Goal: Task Accomplishment & Management: Use online tool/utility

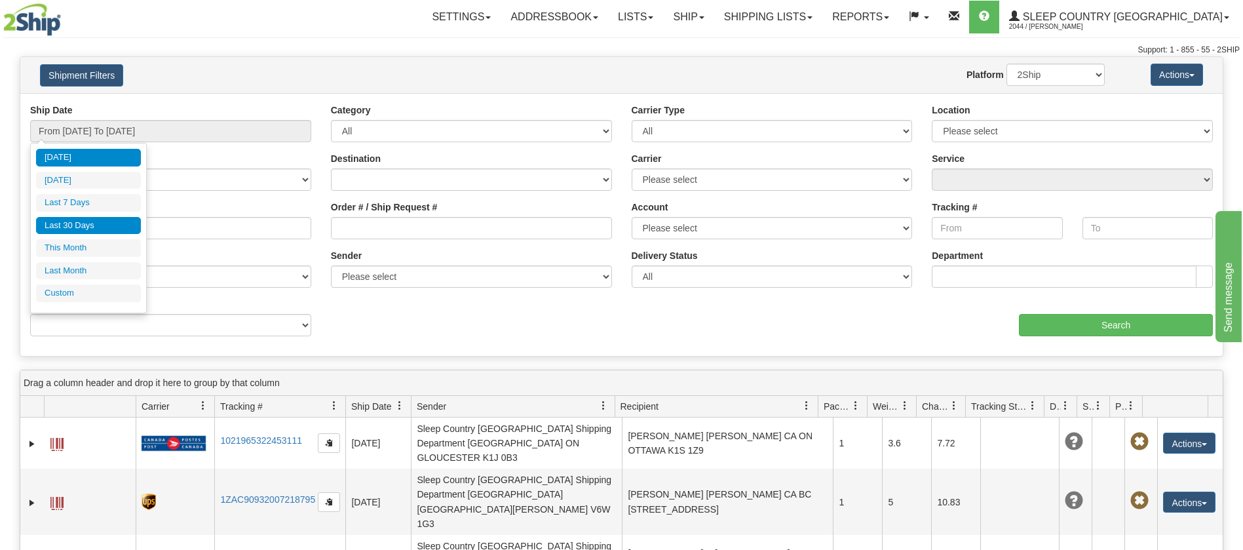
click at [78, 219] on li "Last 30 Days" at bounding box center [88, 226] width 105 height 18
type input "From 08/07/2025 To 09/05/2025"
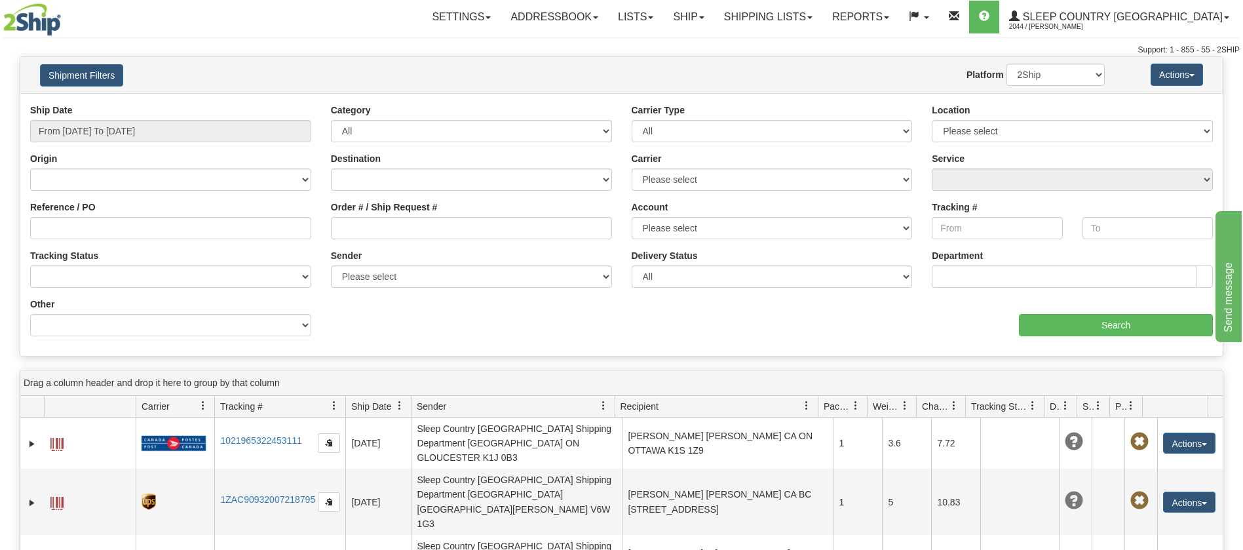
click at [321, 225] on div "Order # / Ship Request #" at bounding box center [471, 224] width 301 height 48
click at [353, 223] on input "Order # / Ship Request #" at bounding box center [471, 228] width 281 height 22
paste input "9000I039669"
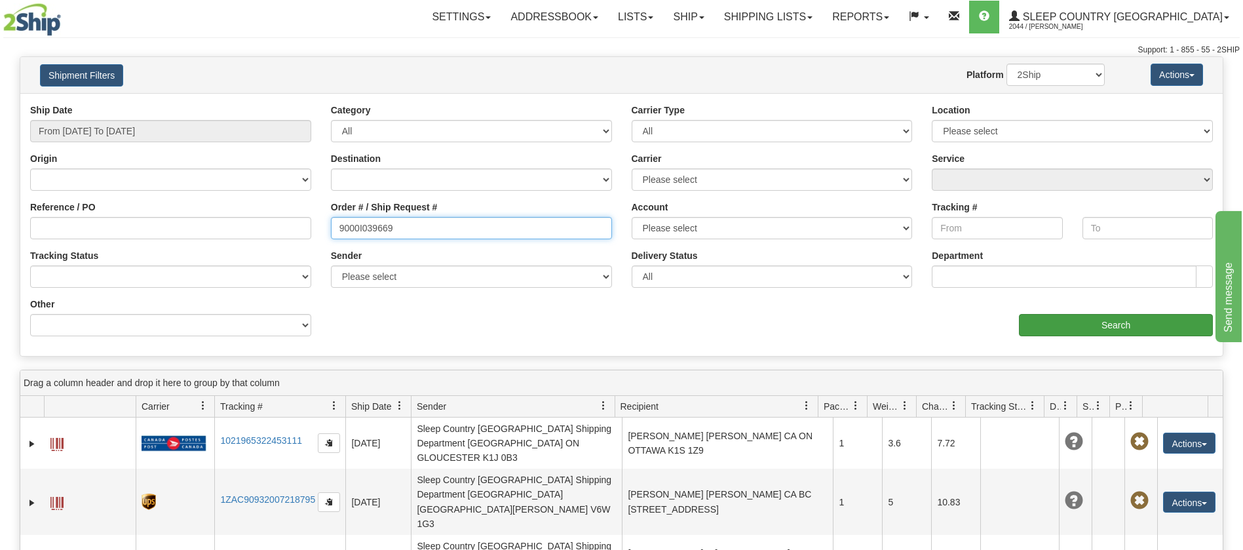
type input "9000I039669"
click at [1106, 321] on input "Search" at bounding box center [1116, 325] width 194 height 22
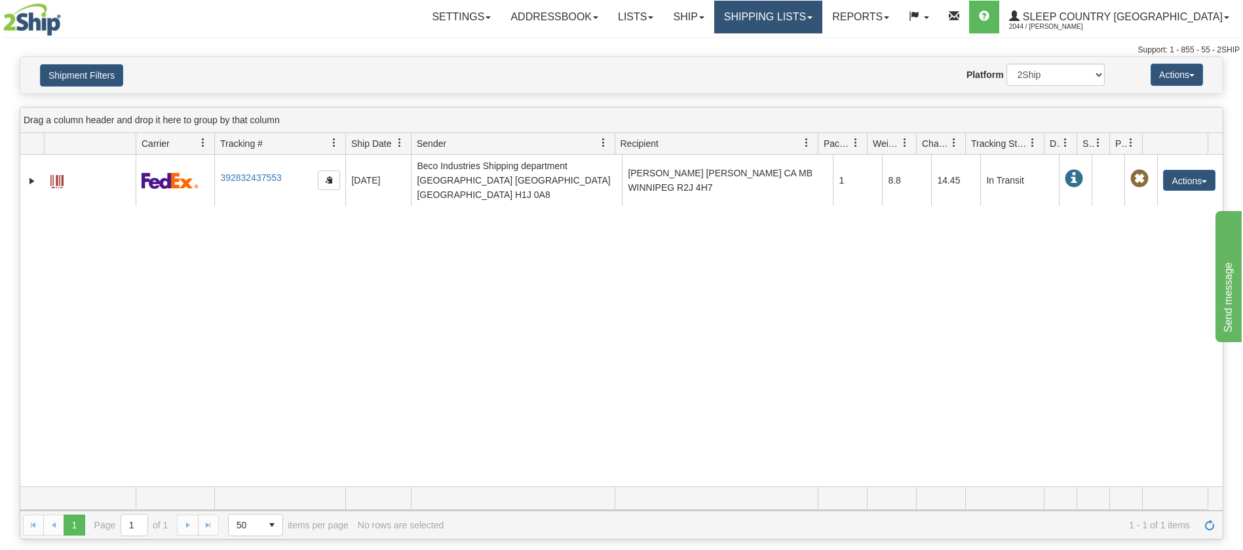
click at [822, 19] on link "Shipping lists" at bounding box center [768, 17] width 108 height 33
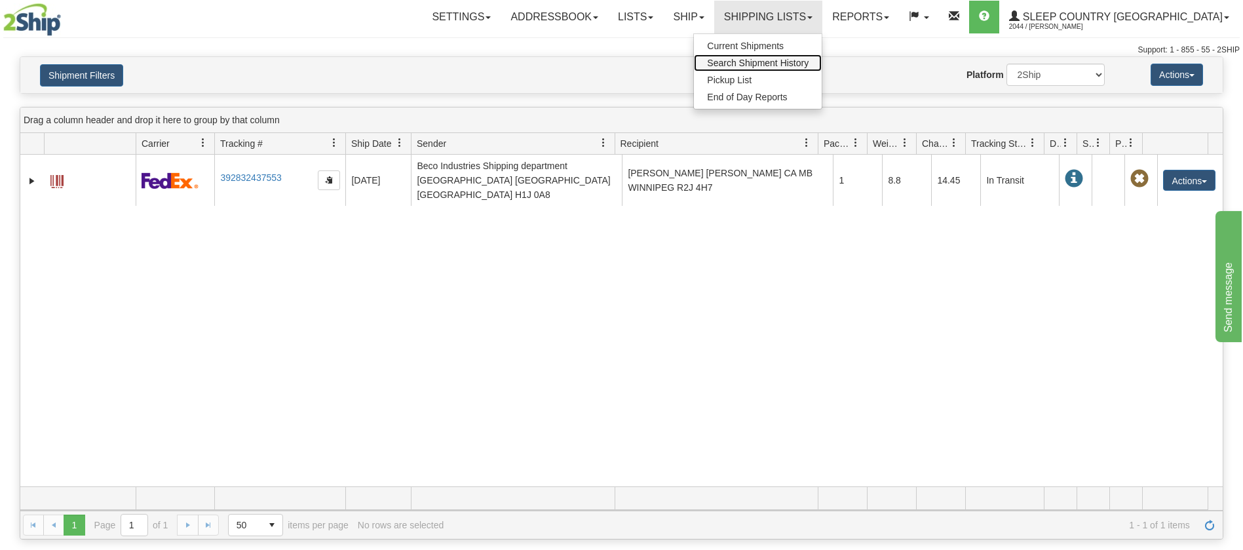
click at [797, 59] on span "Search Shipment History" at bounding box center [758, 63] width 102 height 10
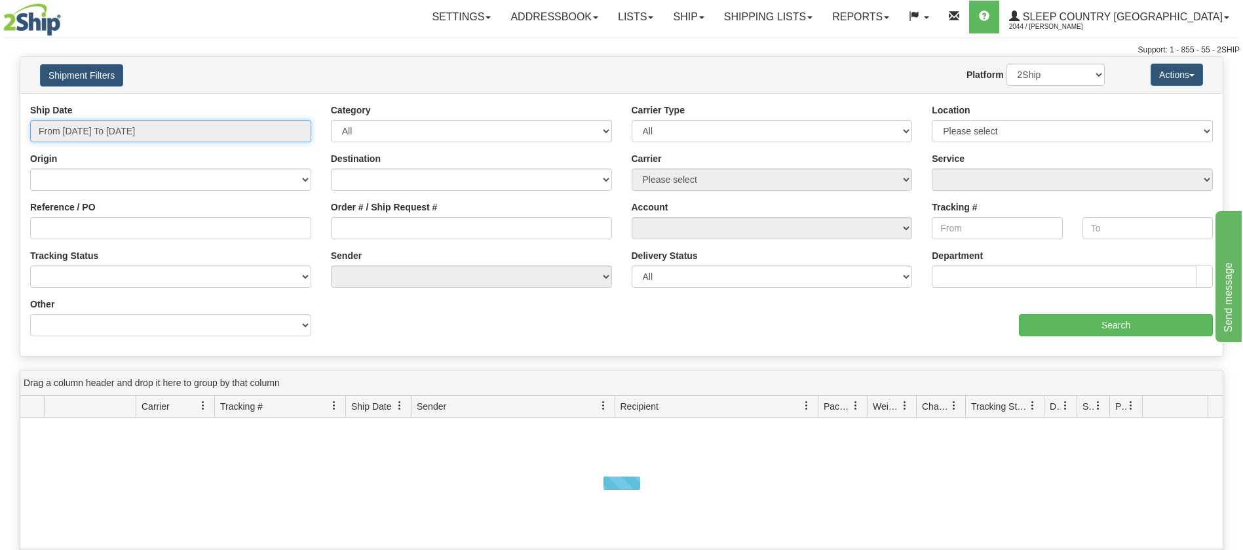
click at [297, 137] on input "From 09/04/2025 To 09/05/2025" at bounding box center [170, 131] width 281 height 22
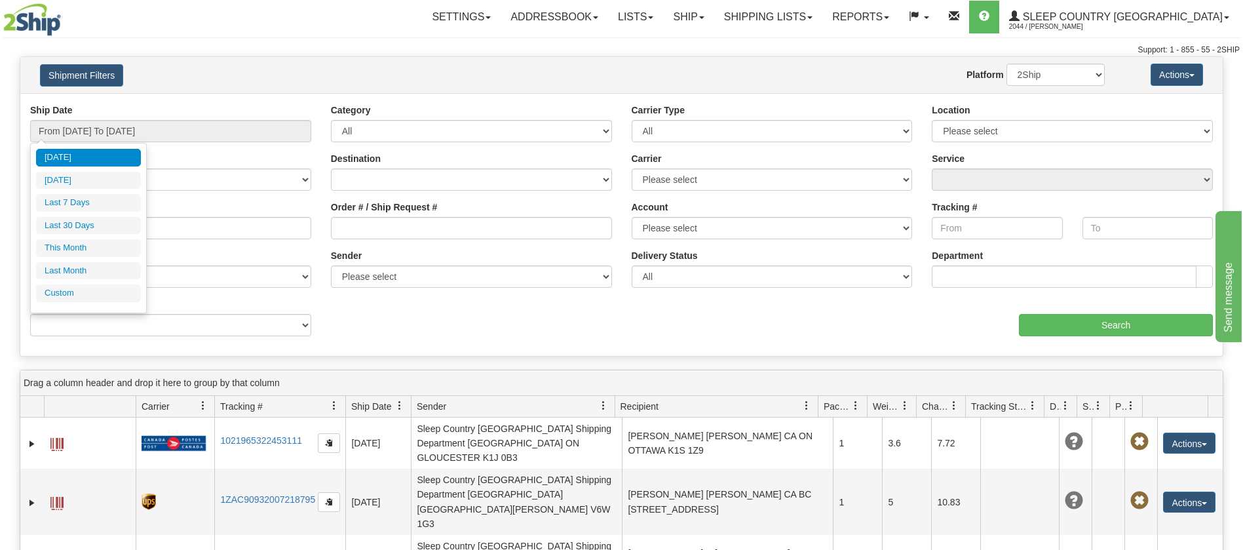
click at [84, 222] on li "Last 30 Days" at bounding box center [88, 226] width 105 height 18
type input "From 08/07/2025 To 09/05/2025"
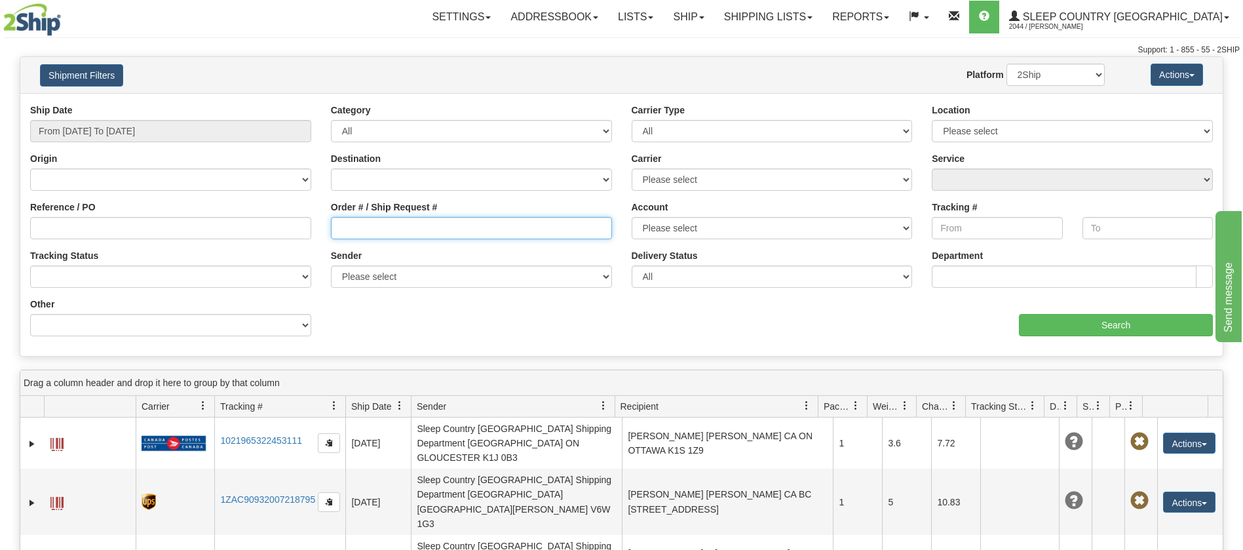
click at [337, 227] on input "Order # / Ship Request #" at bounding box center [471, 228] width 281 height 22
click at [338, 227] on input "Order # / Ship Request #" at bounding box center [471, 228] width 281 height 22
drag, startPoint x: 337, startPoint y: 224, endPoint x: 366, endPoint y: 332, distance: 112.1
click at [337, 229] on input "Order # / Ship Request #" at bounding box center [471, 228] width 281 height 22
paste input "9000I042652"
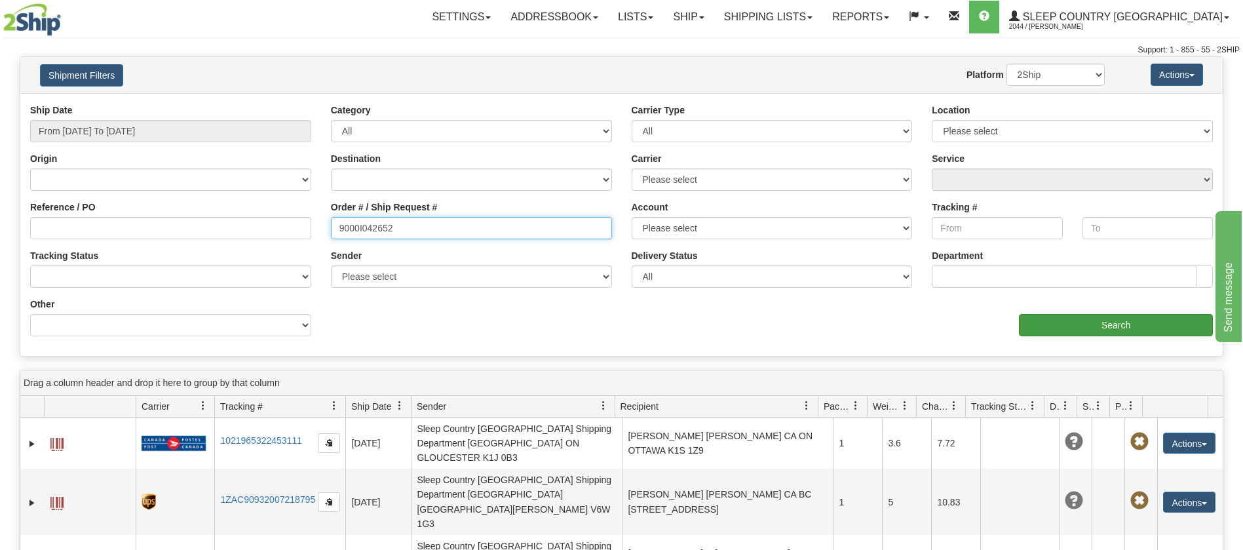
type input "9000I042652"
click at [1068, 325] on input "Search" at bounding box center [1116, 325] width 194 height 22
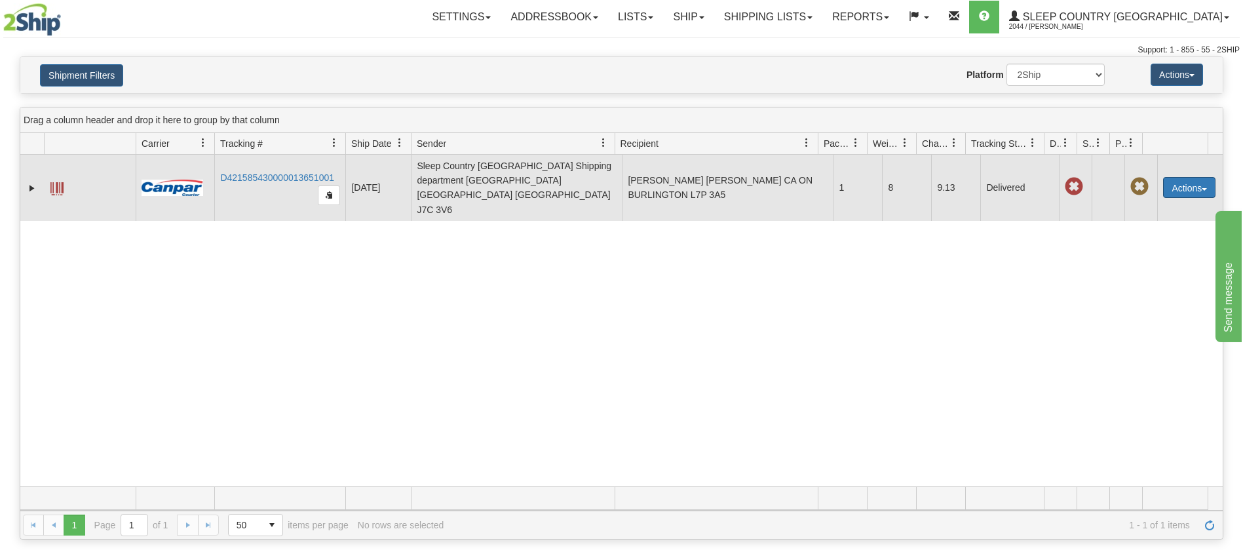
click at [1194, 177] on button "Actions" at bounding box center [1189, 187] width 52 height 21
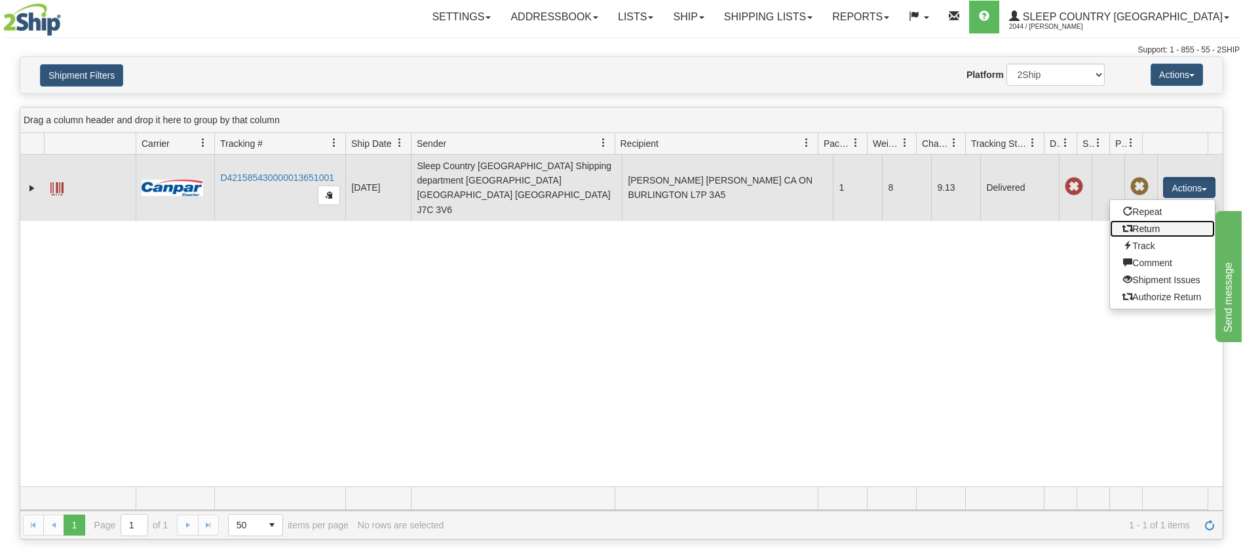
click at [1133, 220] on link "Return" at bounding box center [1162, 228] width 105 height 17
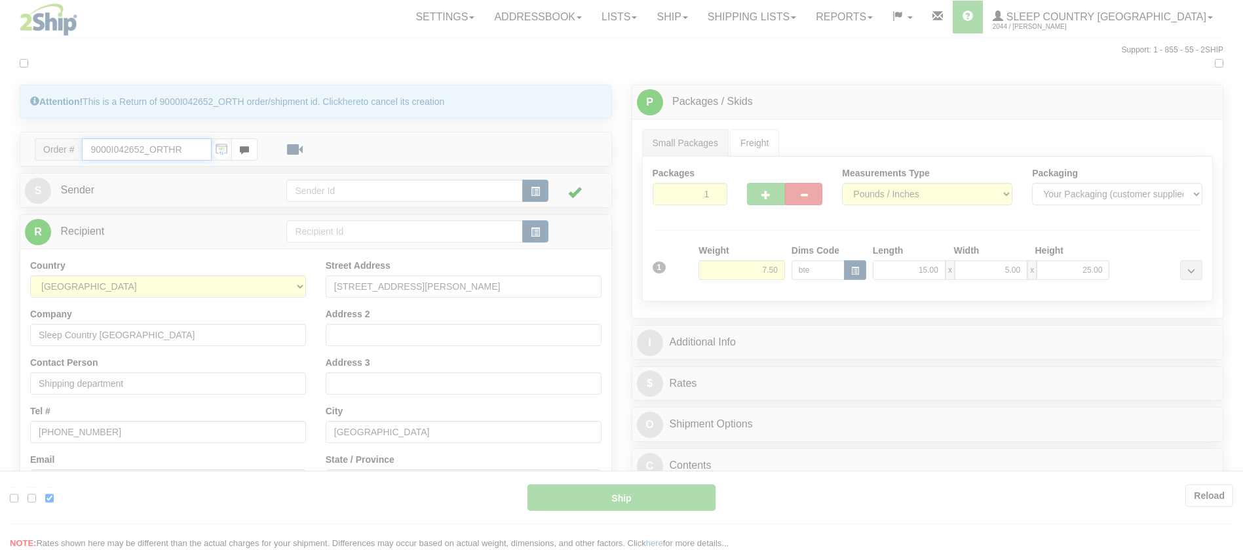
type input "1"
type input "16:55"
type input "16:00"
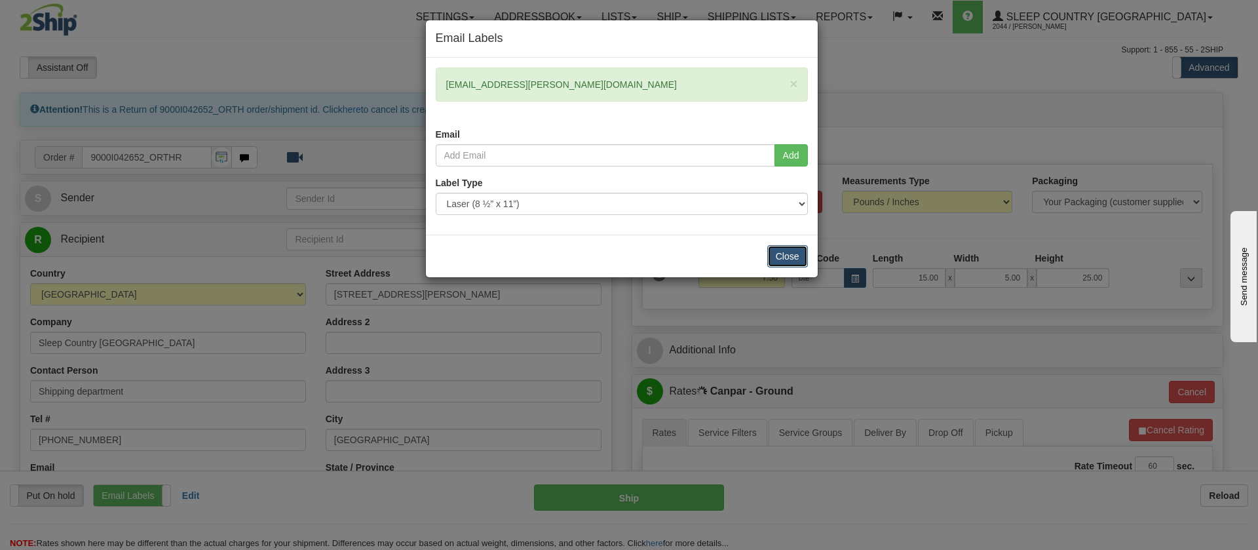
click at [778, 256] on button "Close" at bounding box center [787, 256] width 41 height 22
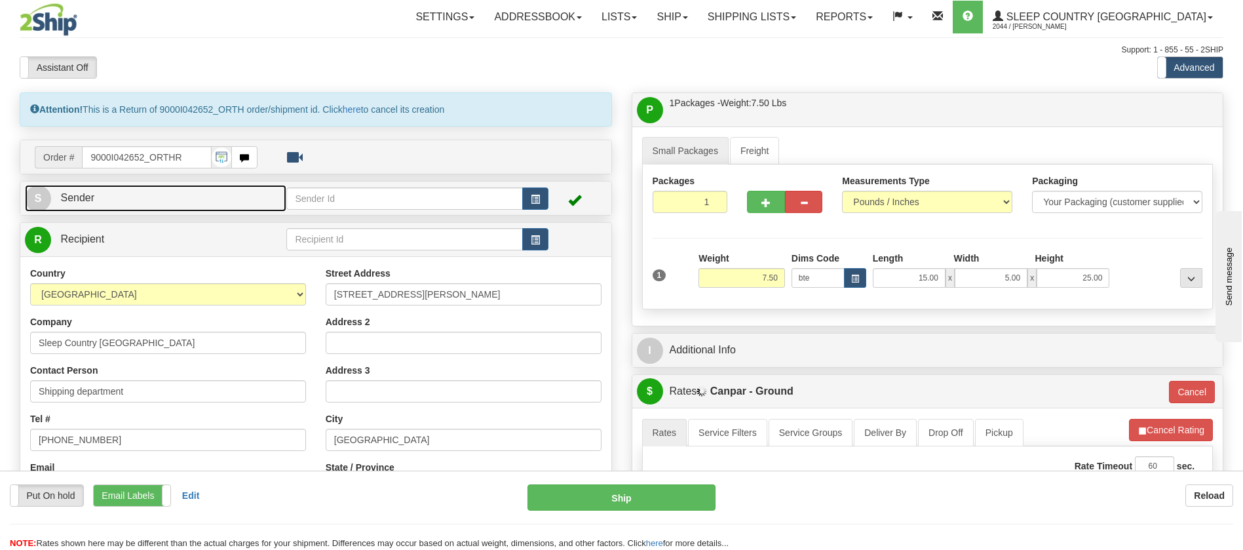
click at [121, 195] on link "S Sender" at bounding box center [155, 198] width 261 height 27
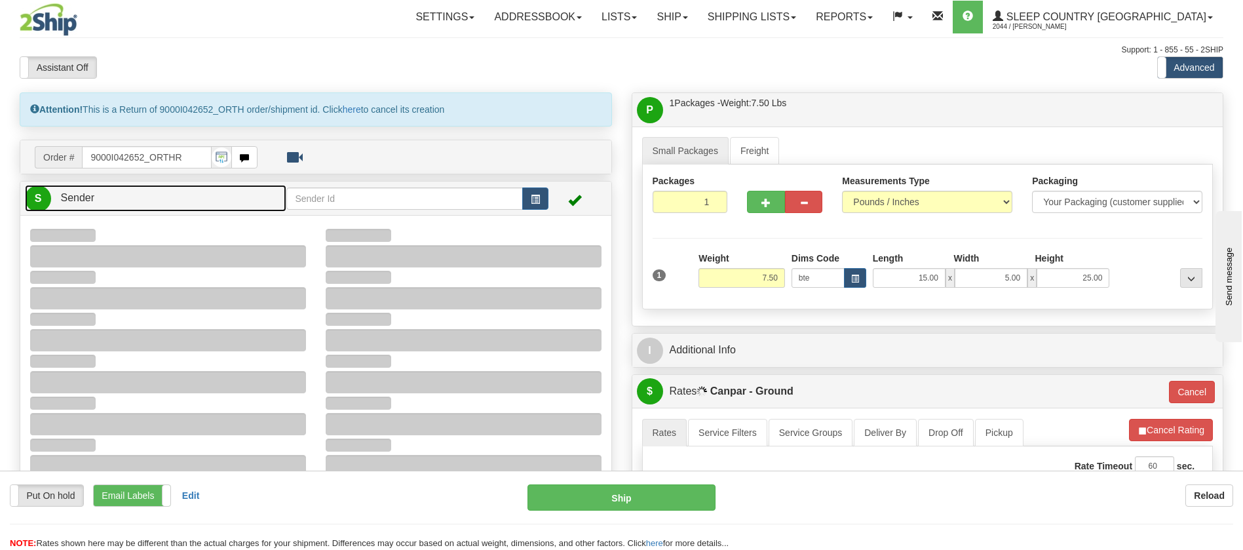
type input "17:34"
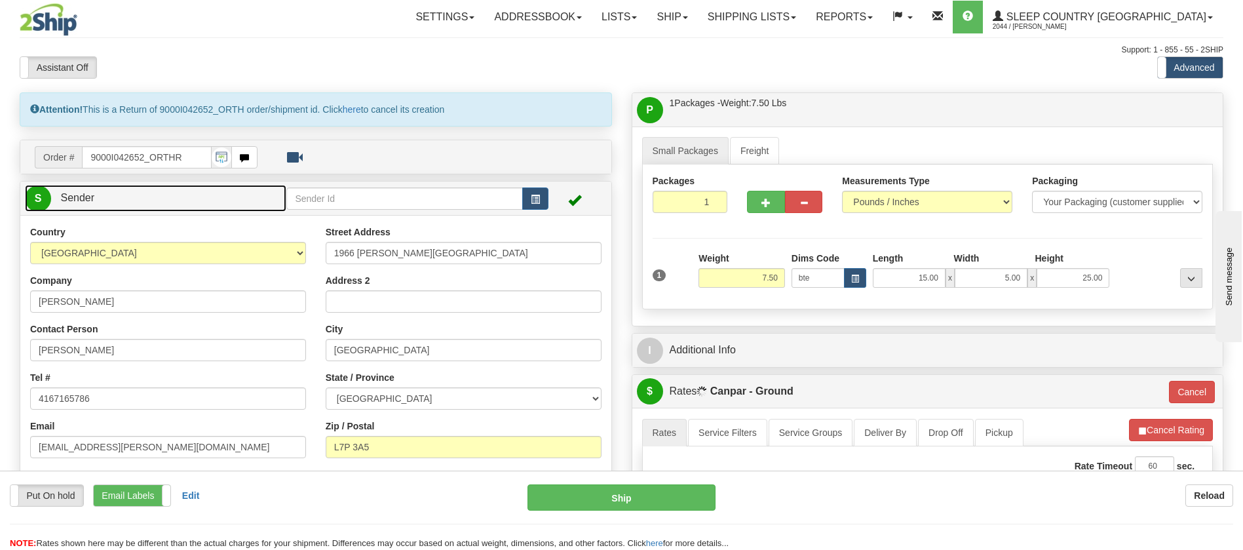
scroll to position [393, 0]
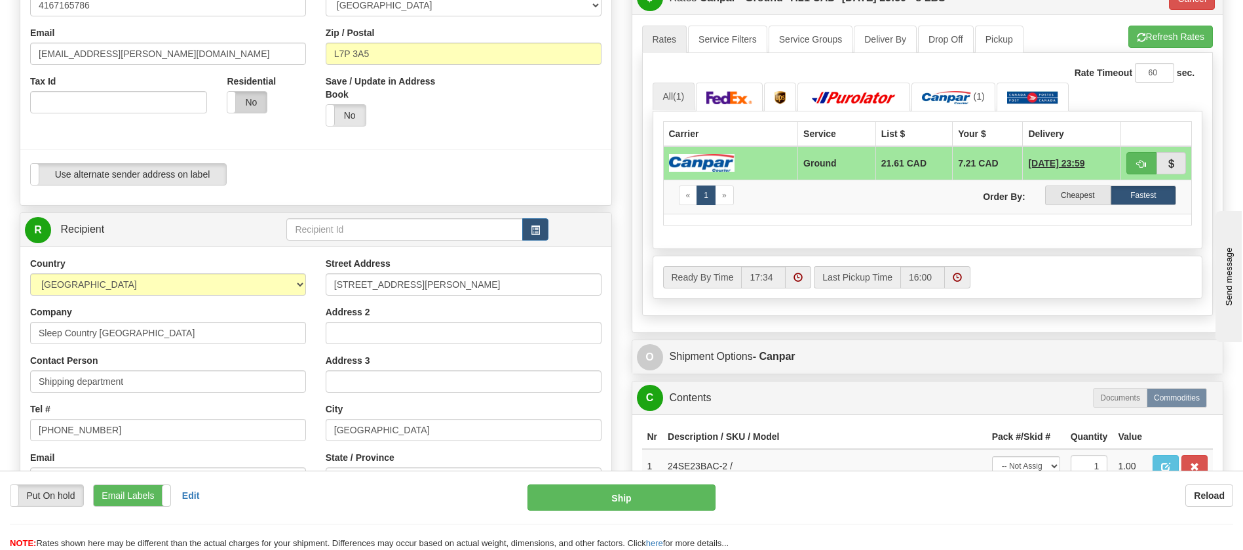
click at [254, 104] on label "No" at bounding box center [246, 102] width 39 height 21
type input "1"
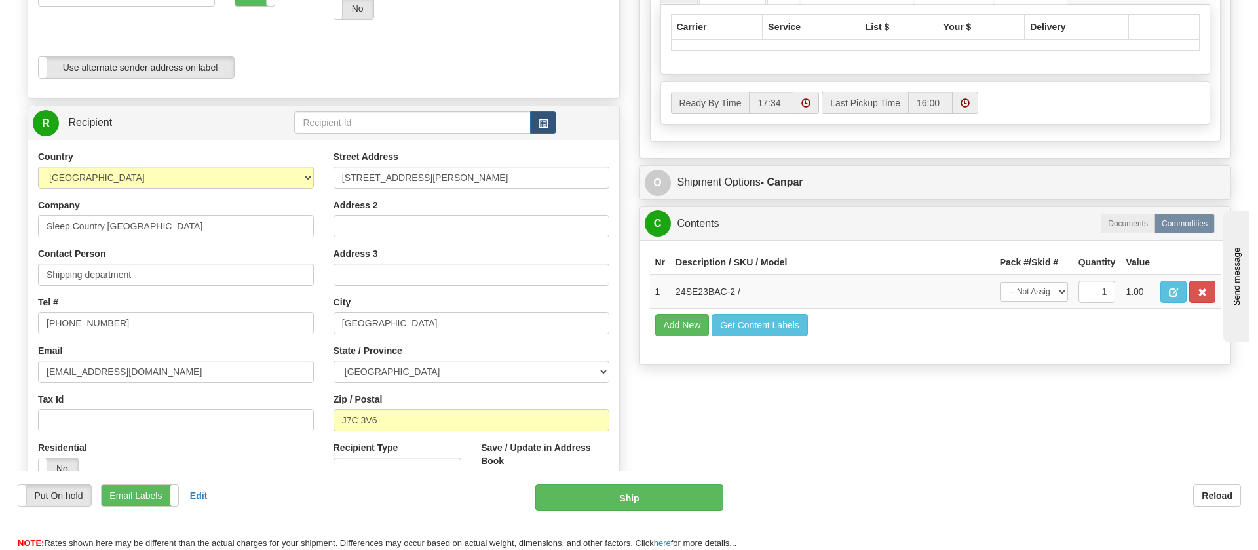
scroll to position [688, 0]
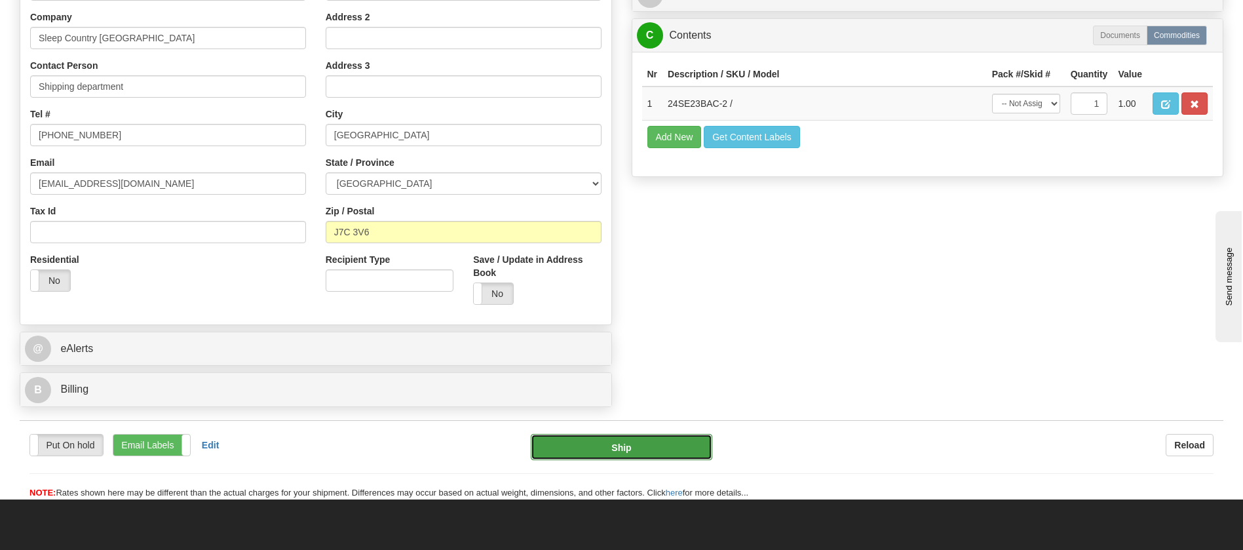
click at [682, 448] on button "Ship" at bounding box center [621, 447] width 181 height 26
